Goal: Complete application form

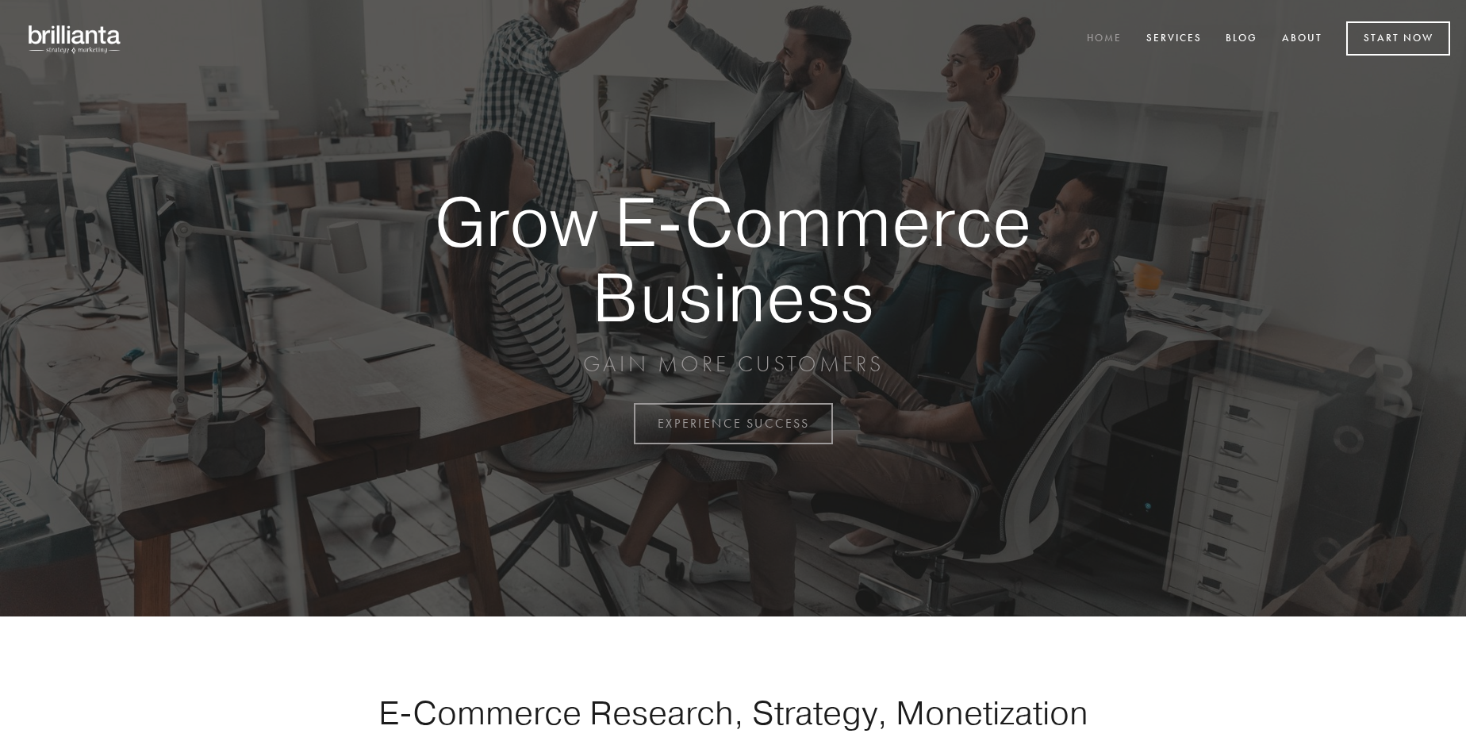
scroll to position [4157, 0]
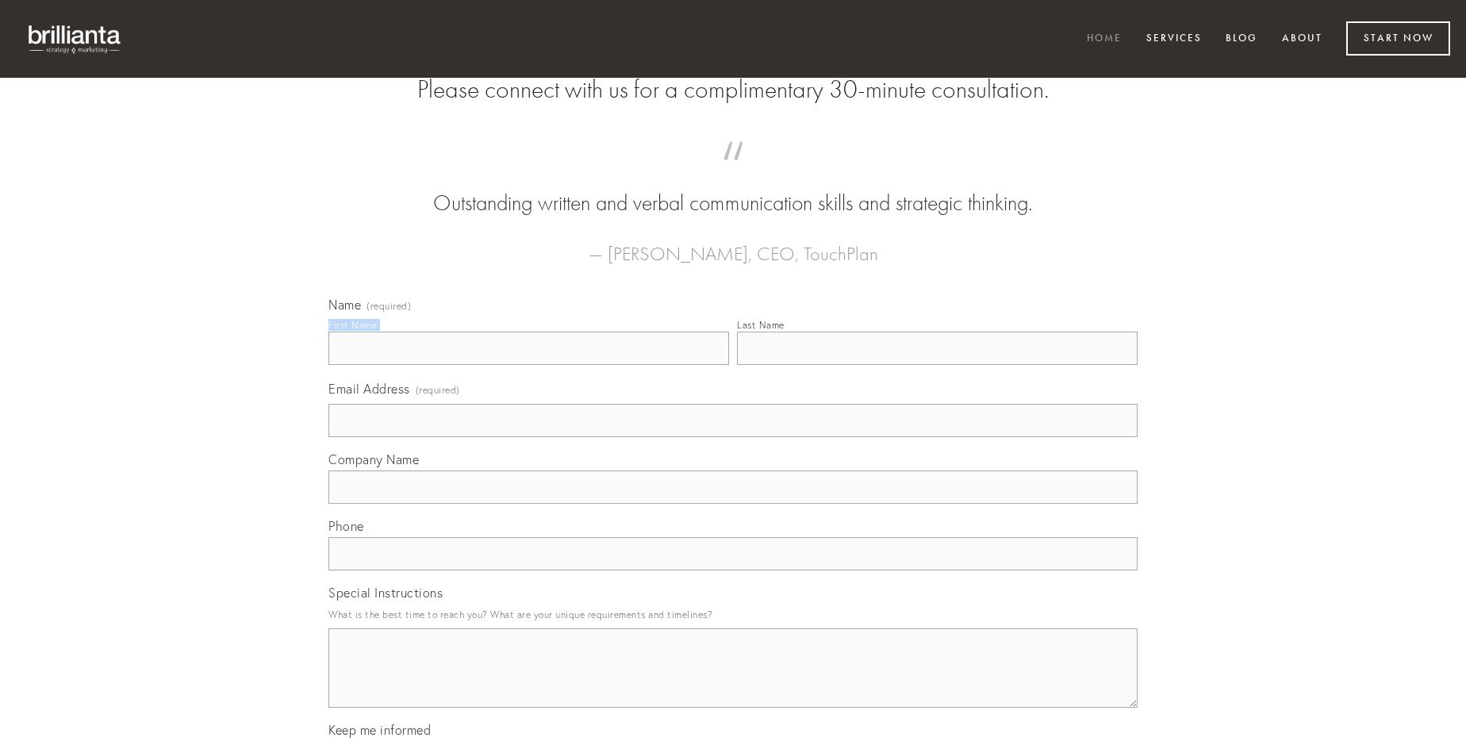
type input "[PERSON_NAME]"
click at [937, 365] on input "Last Name" at bounding box center [937, 348] width 401 height 33
type input "[PERSON_NAME]"
click at [733, 437] on input "Email Address (required)" at bounding box center [732, 420] width 809 height 33
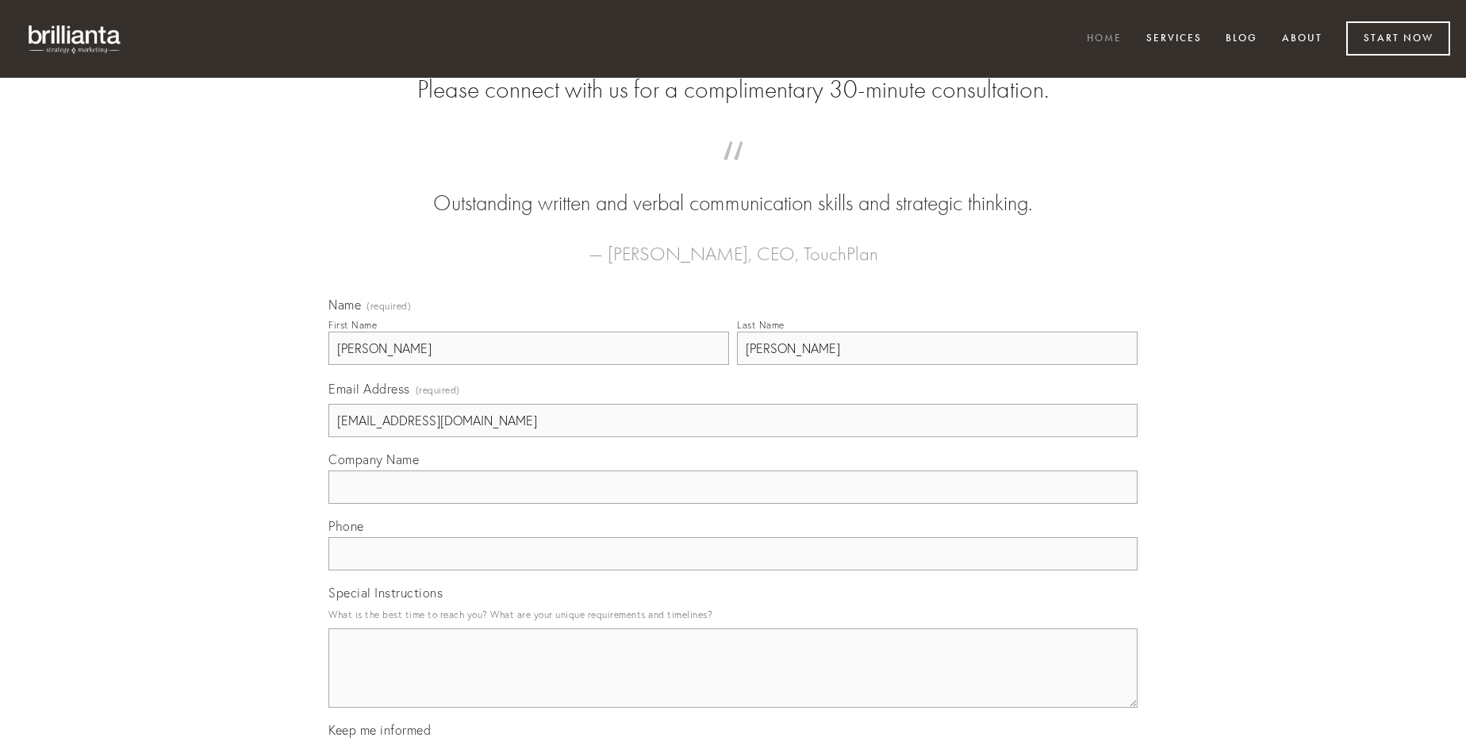
type input "[EMAIL_ADDRESS][DOMAIN_NAME]"
click at [733, 504] on input "Company Name" at bounding box center [732, 486] width 809 height 33
type input "comminor"
click at [733, 570] on input "text" at bounding box center [732, 553] width 809 height 33
click at [733, 682] on textarea "Special Instructions" at bounding box center [732, 667] width 809 height 79
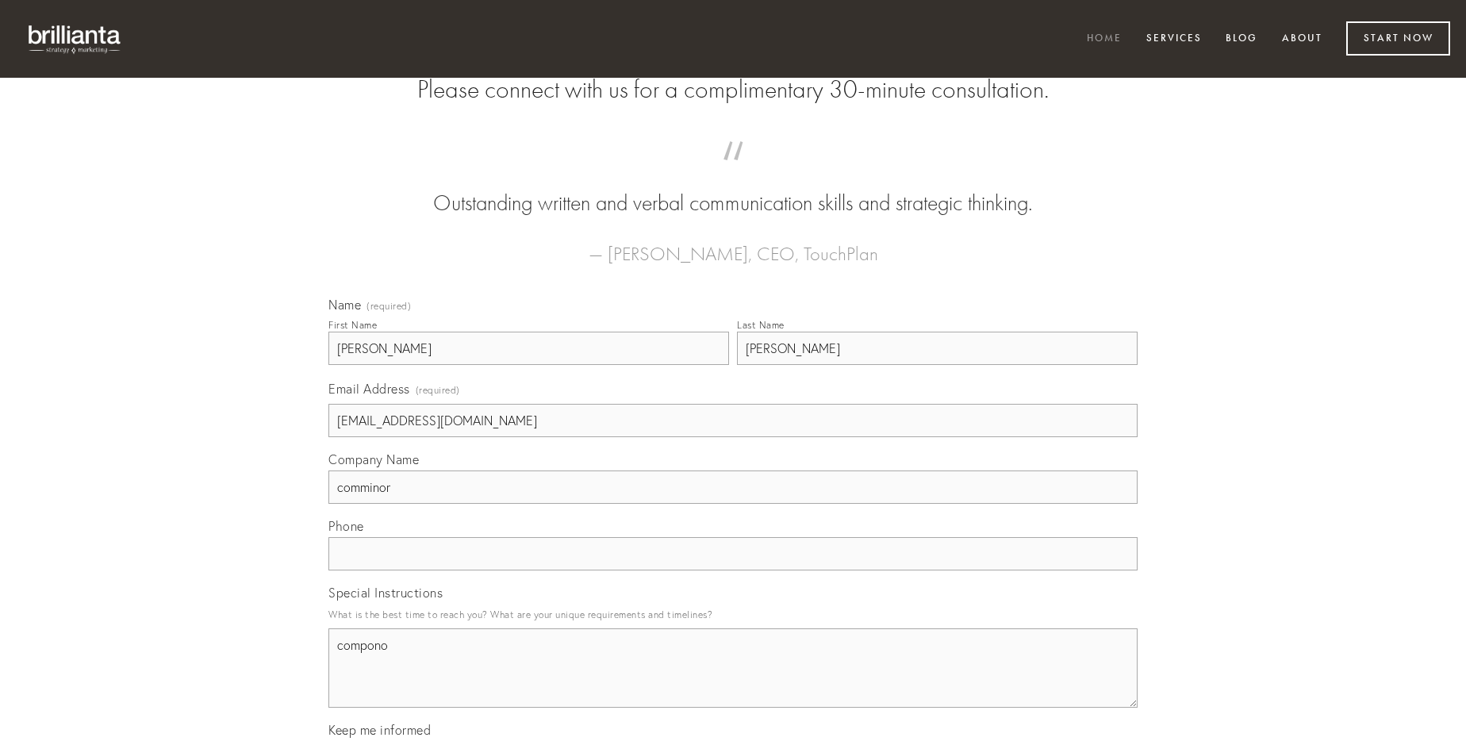
type textarea "compono"
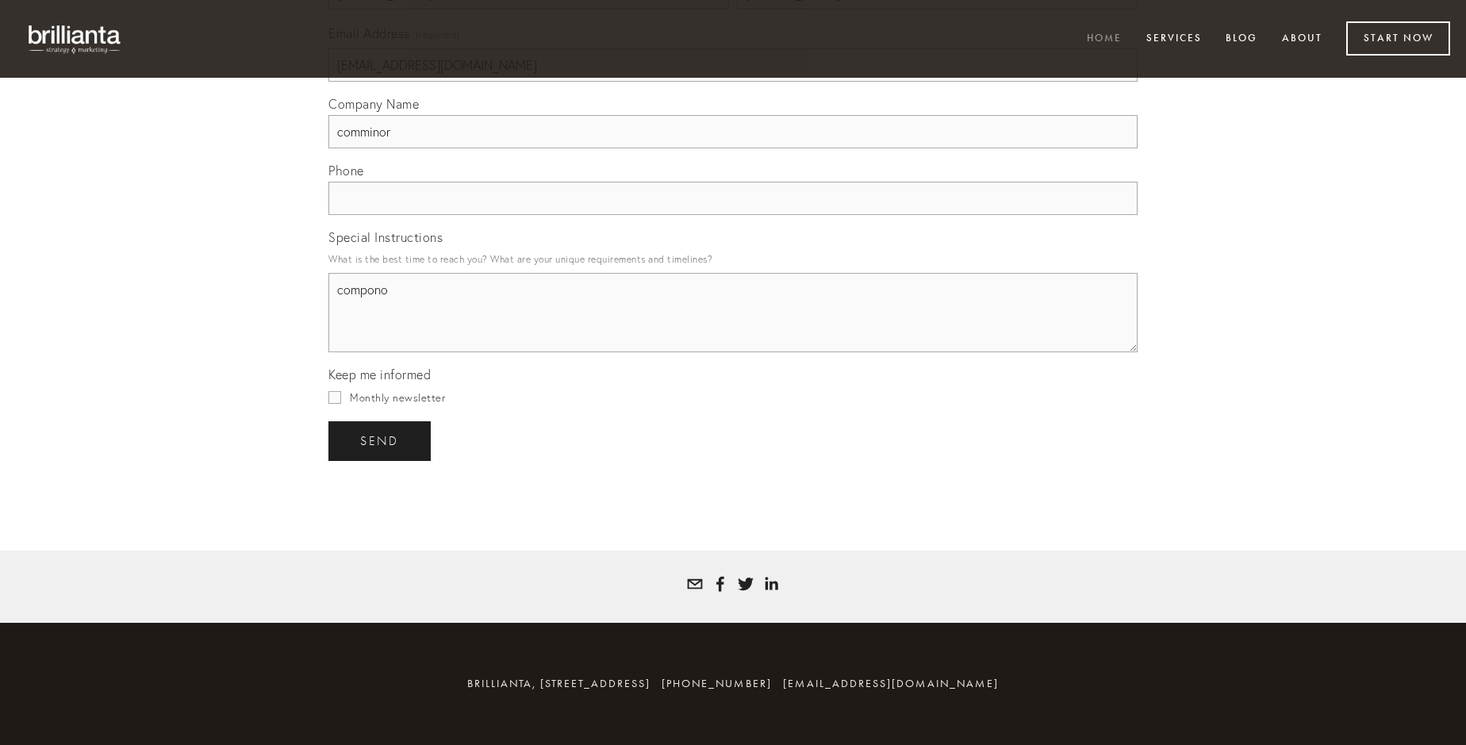
click at [381, 440] on span "send" at bounding box center [379, 441] width 39 height 14
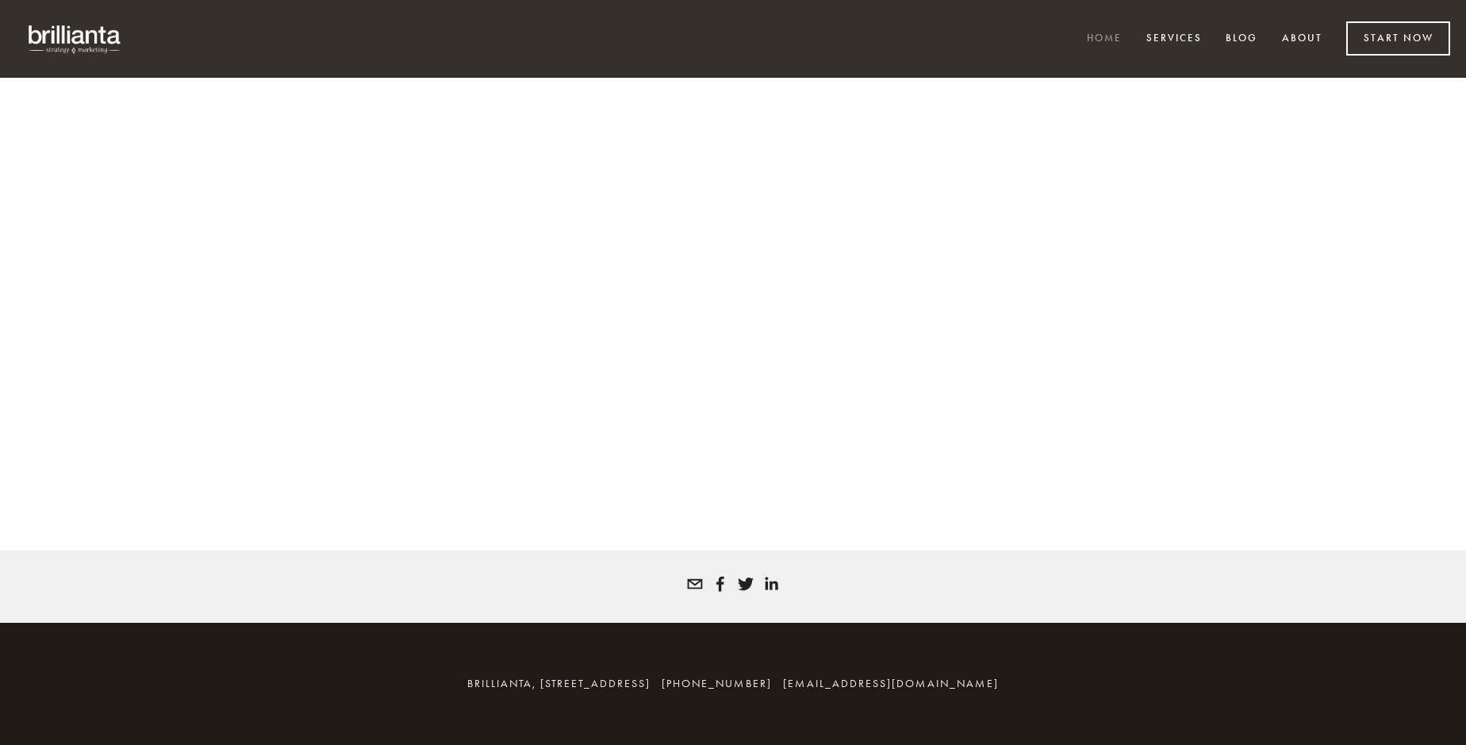
scroll to position [4136, 0]
